Goal: Navigation & Orientation: Find specific page/section

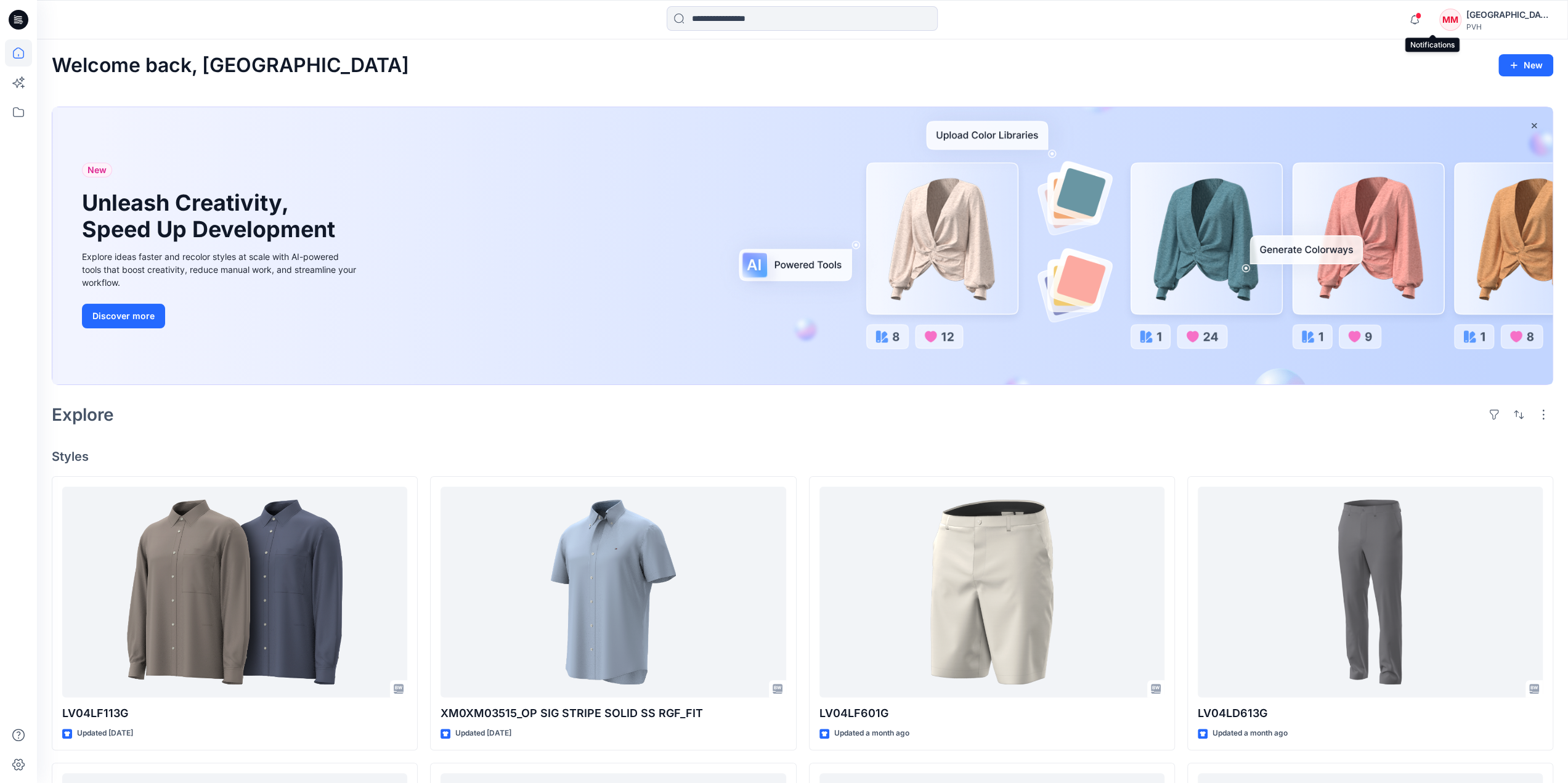
click at [1421, 16] on span at bounding box center [1418, 15] width 6 height 7
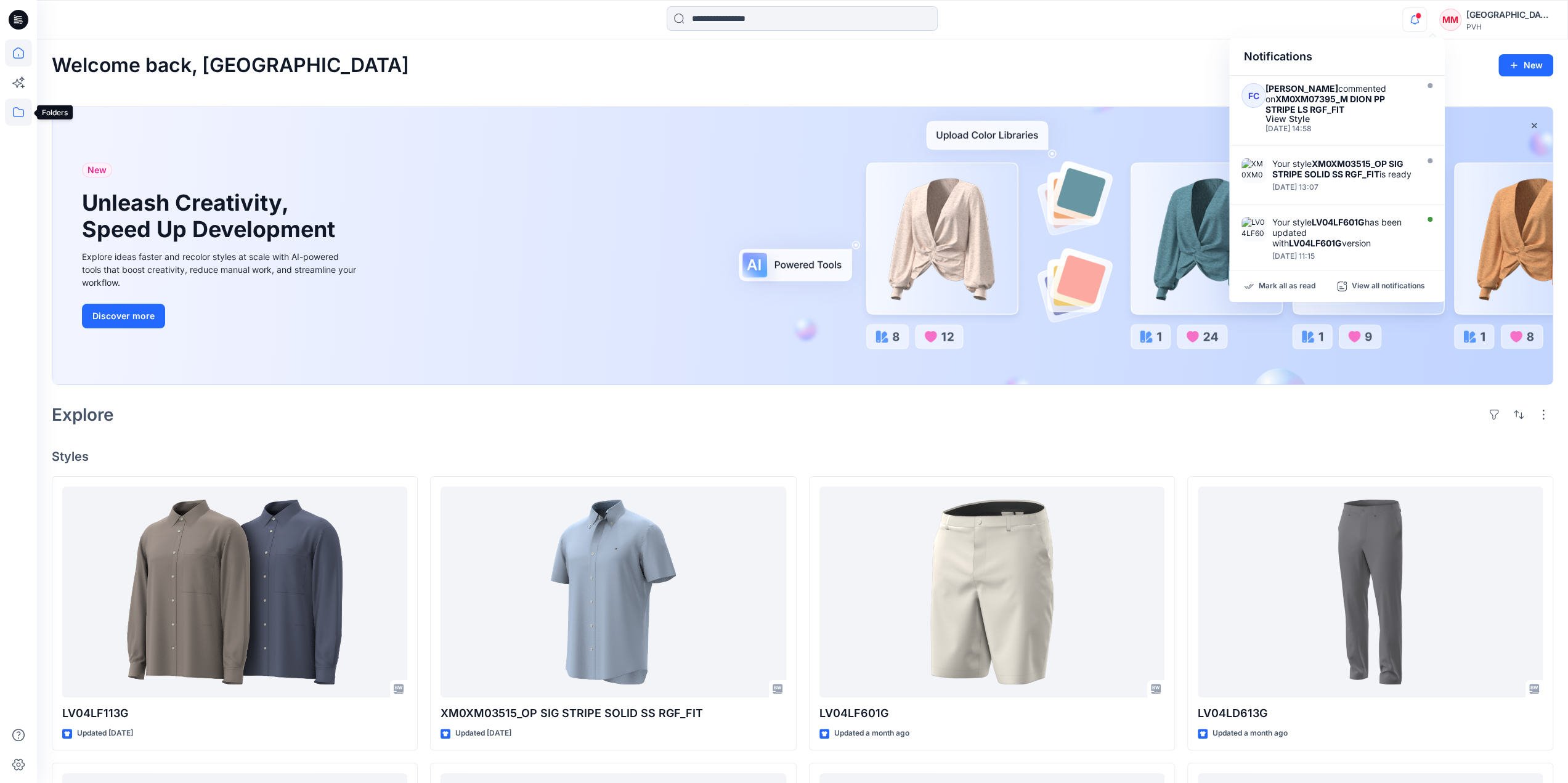
click at [20, 114] on icon at bounding box center [19, 112] width 27 height 27
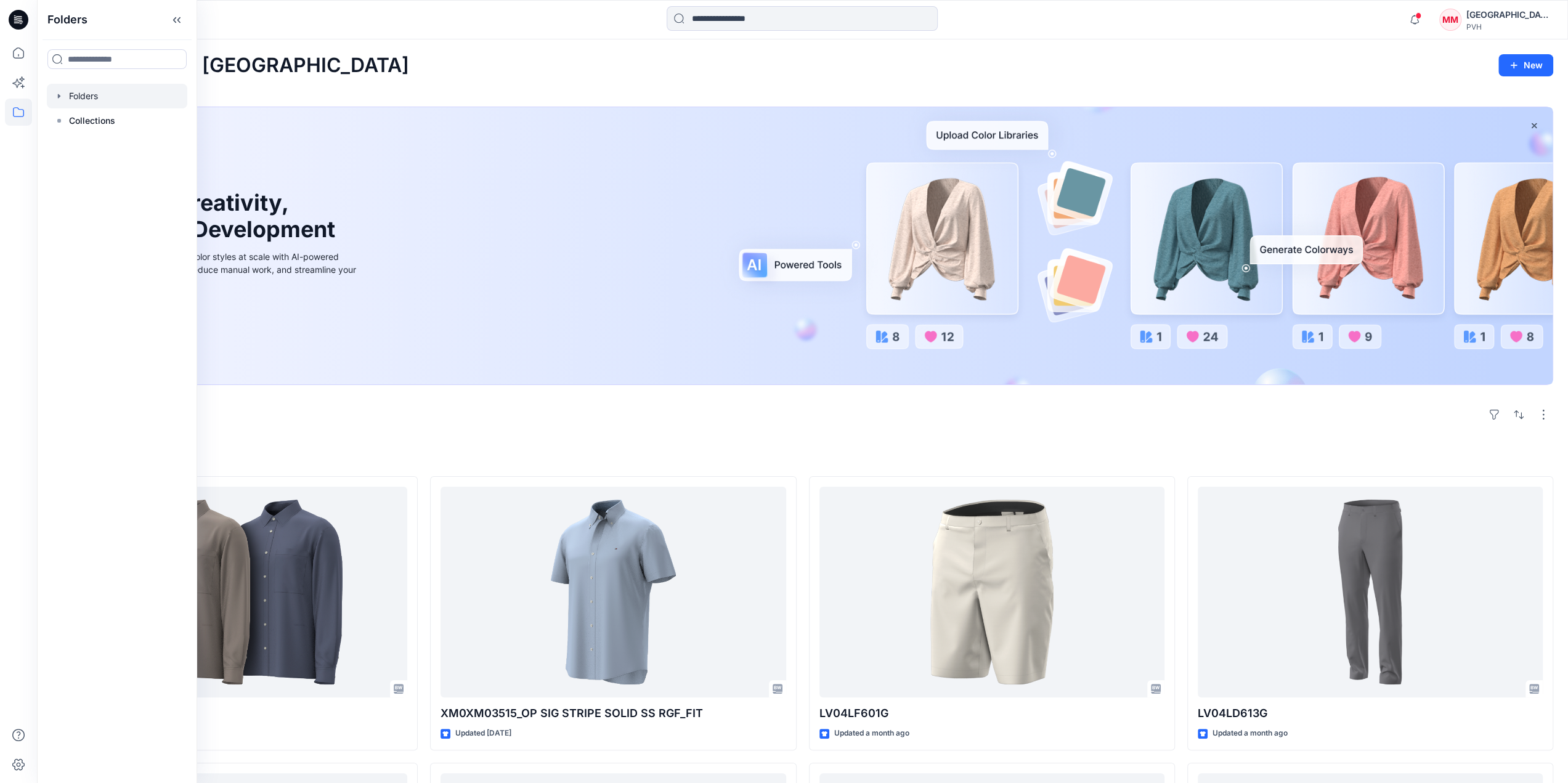
click at [103, 99] on div at bounding box center [117, 96] width 140 height 25
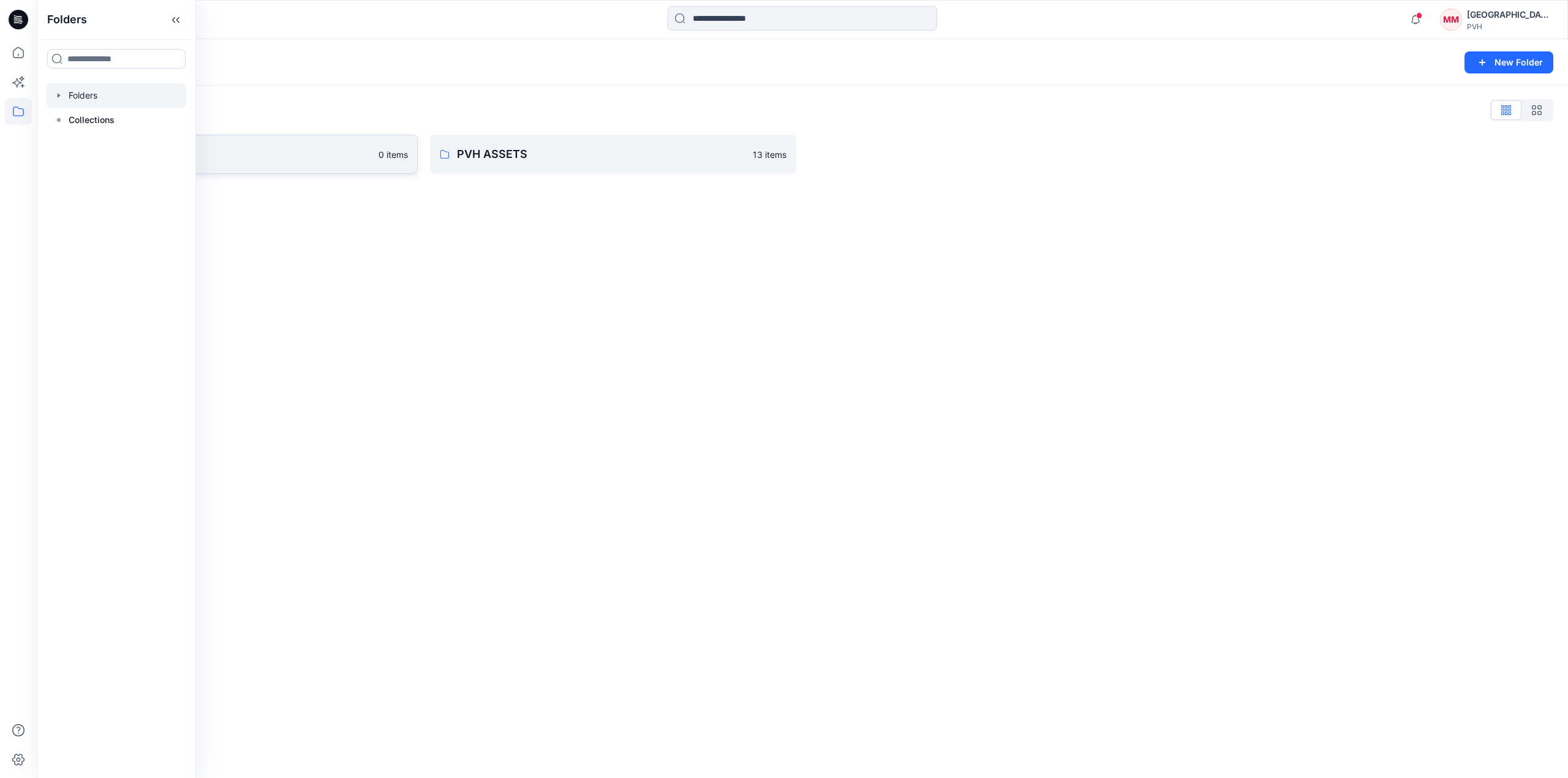
click at [341, 146] on p "[GEOGRAPHIC_DATA]" at bounding box center [225, 154] width 293 height 17
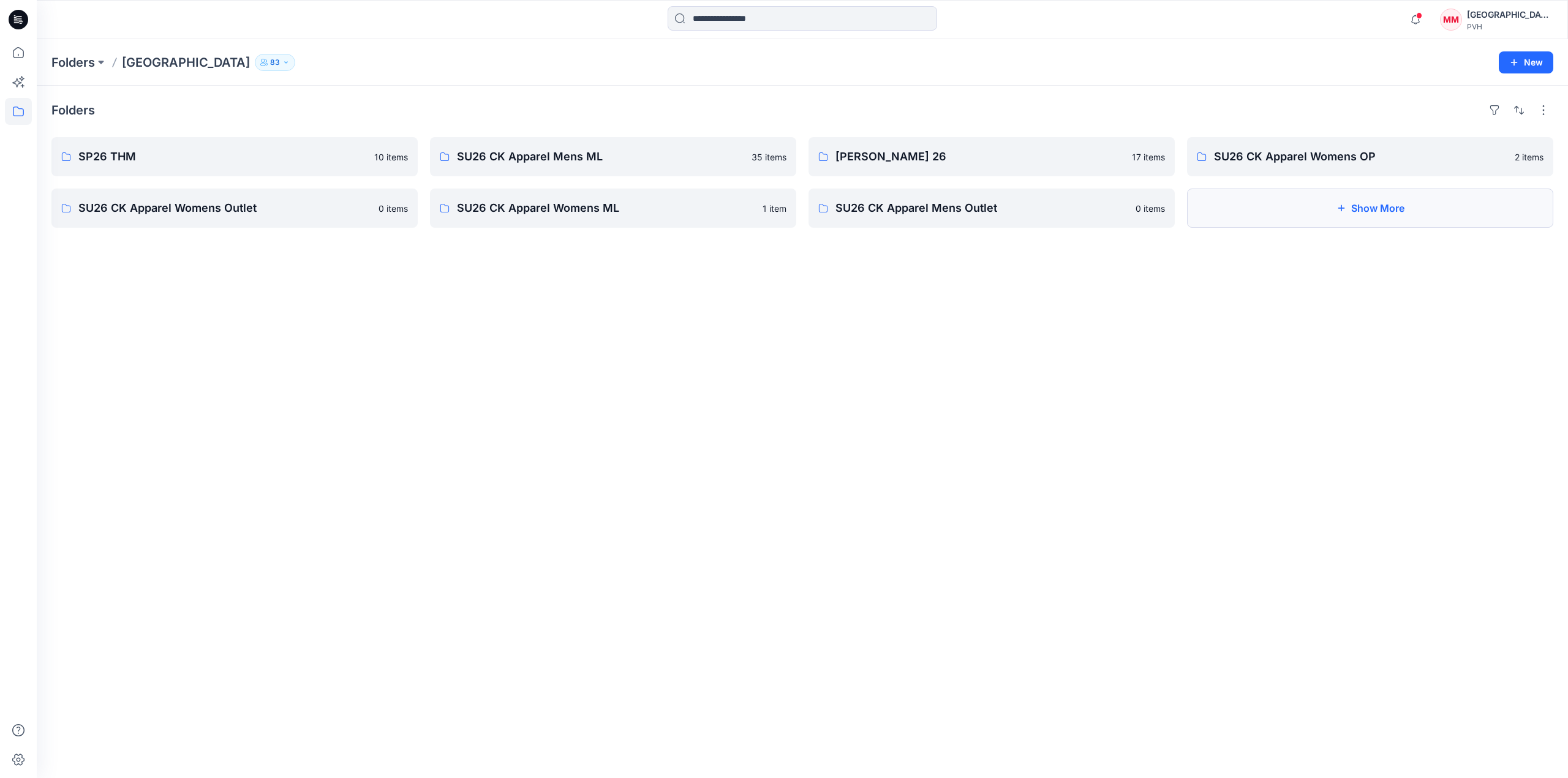
click at [1480, 208] on button "Show More" at bounding box center [1370, 208] width 366 height 39
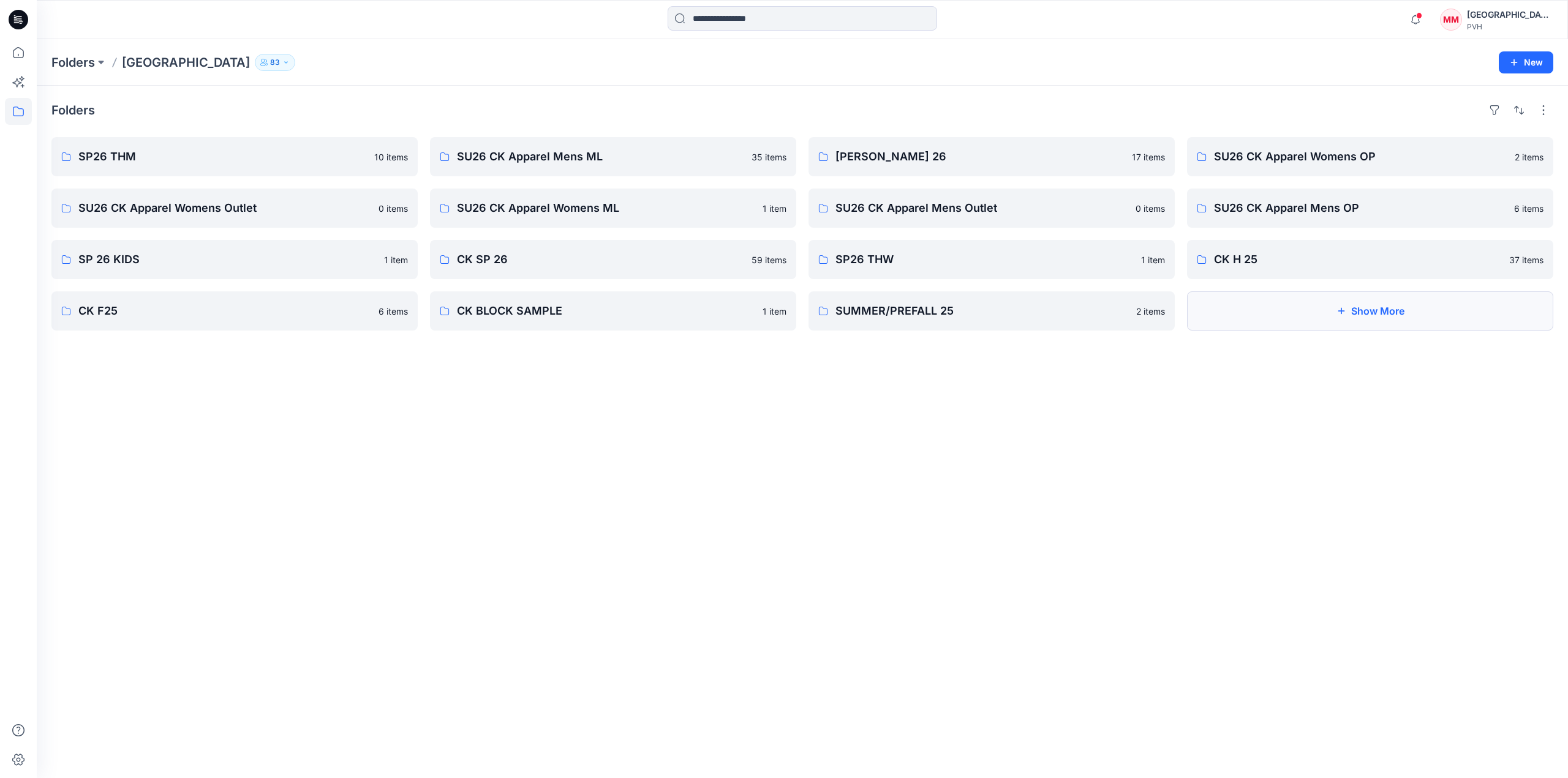
click at [1394, 311] on button "Show More" at bounding box center [1370, 311] width 366 height 39
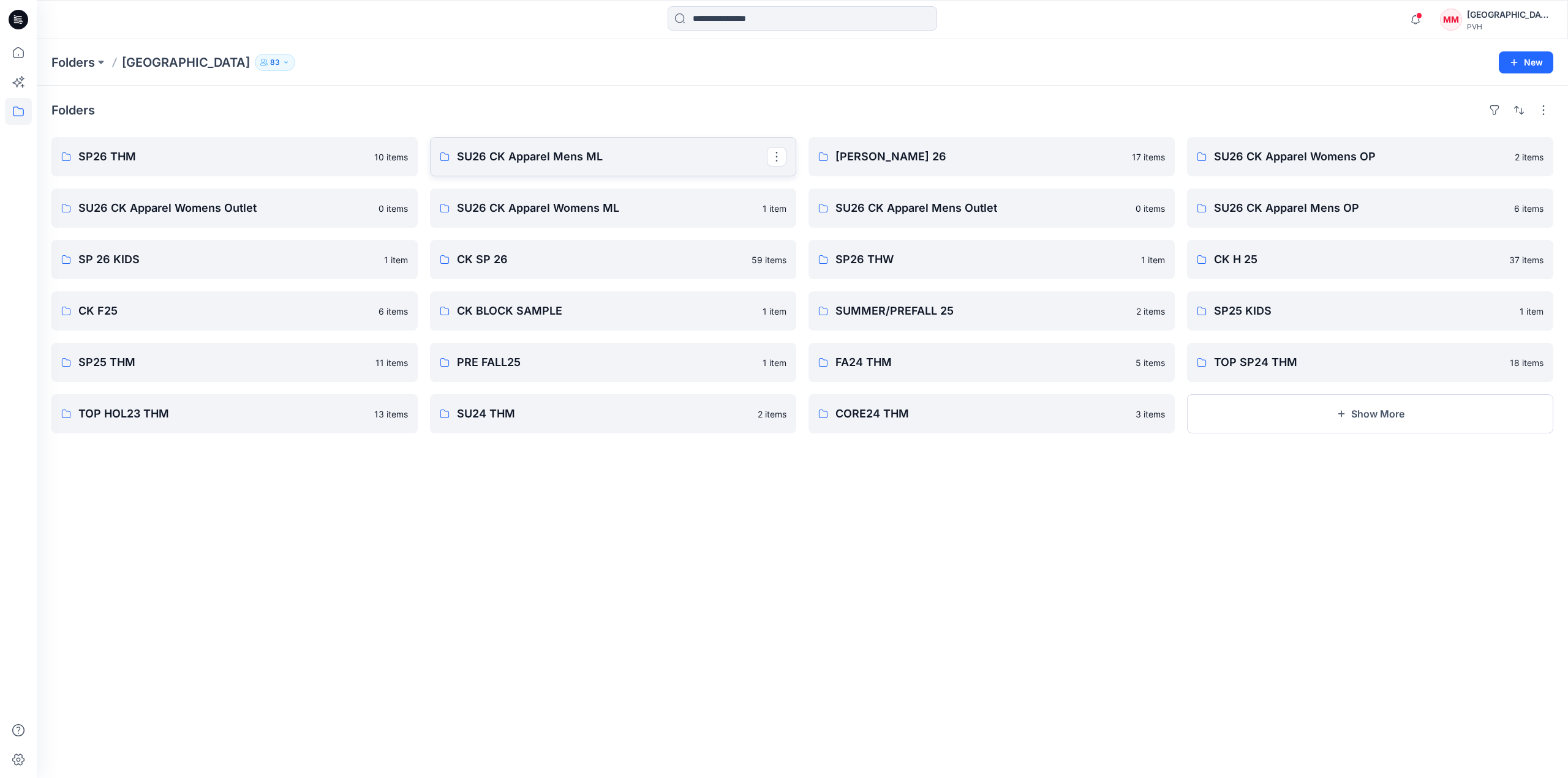
click at [642, 159] on p "SU26 CK Apparel Mens ML" at bounding box center [612, 156] width 310 height 17
